Goal: Task Accomplishment & Management: Complete application form

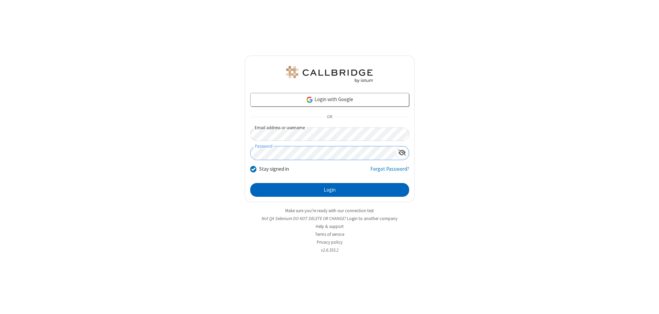
click at [330, 190] on button "Login" at bounding box center [329, 190] width 159 height 14
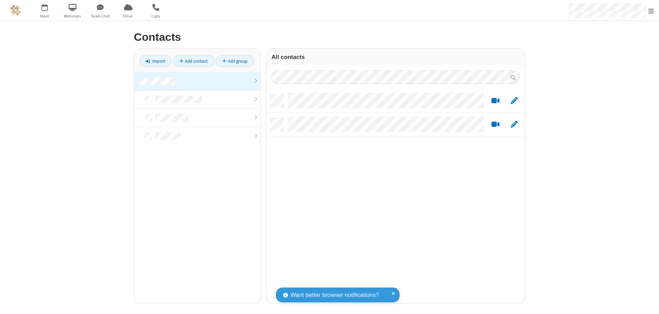
scroll to position [209, 253]
click at [197, 81] on link at bounding box center [197, 81] width 126 height 19
click at [194, 61] on link "Add contact" at bounding box center [194, 61] width 42 height 12
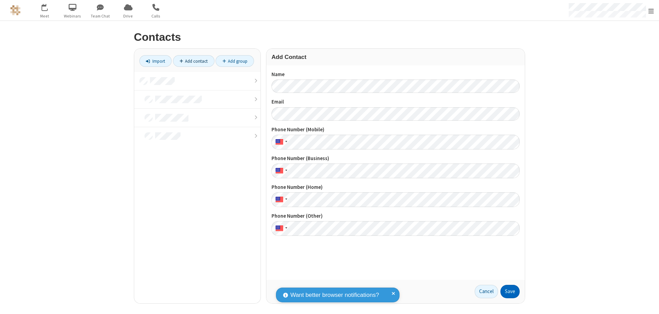
click at [510, 292] on button "Save" at bounding box center [510, 292] width 19 height 14
